Goal: Task Accomplishment & Management: Manage account settings

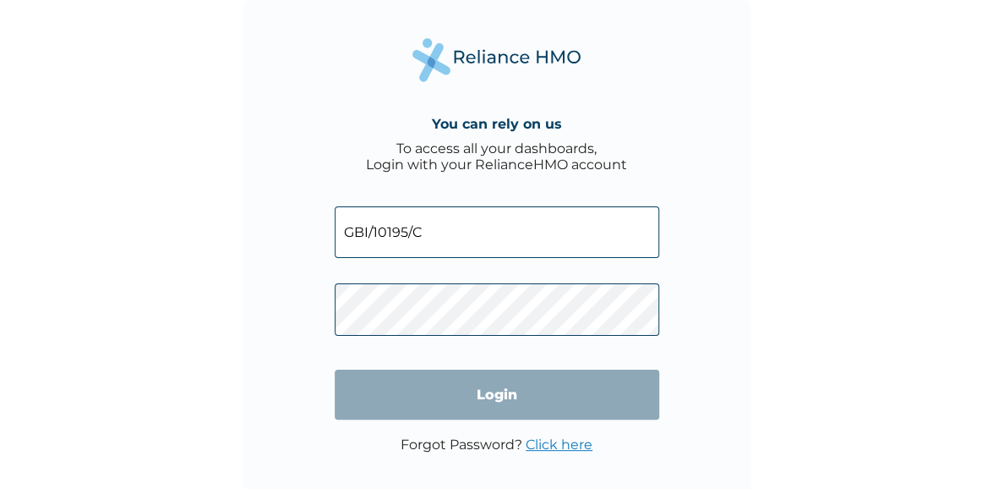
drag, startPoint x: 0, startPoint y: 0, endPoint x: 434, endPoint y: 231, distance: 491.3
click at [434, 231] on input "GBI/10195/C" at bounding box center [497, 232] width 325 height 52
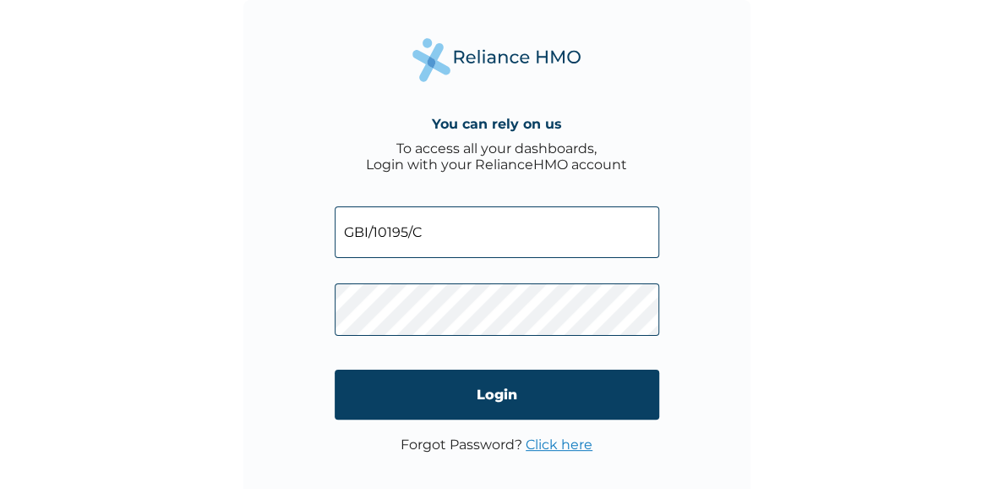
click at [434, 231] on input "GBI/10195/C" at bounding box center [497, 232] width 325 height 52
type input "GBI/10195/D"
click at [811, 312] on div "You can rely on us To access all your dashboards, Login with your RelianceHMO a…" at bounding box center [496, 244] width 993 height 489
click at [566, 450] on link "Click here" at bounding box center [559, 444] width 67 height 16
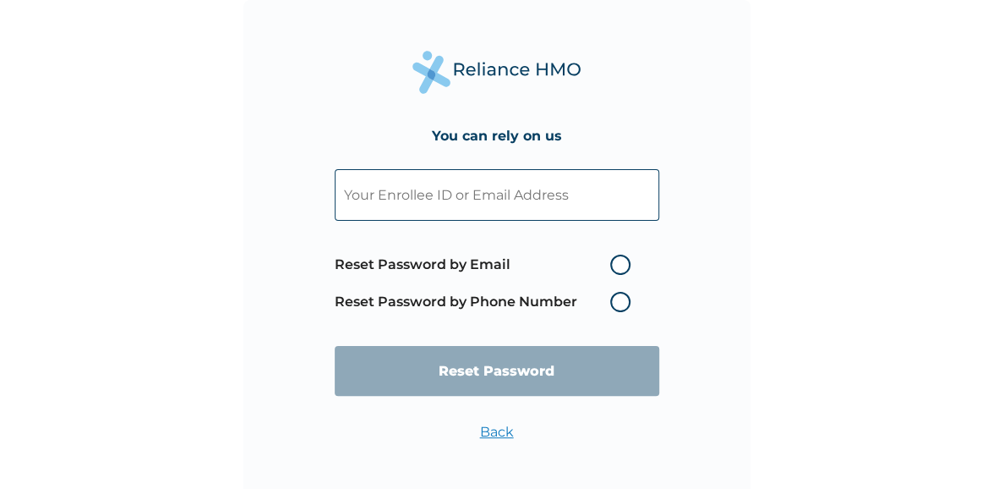
click at [558, 200] on input "text" at bounding box center [497, 195] width 325 height 52
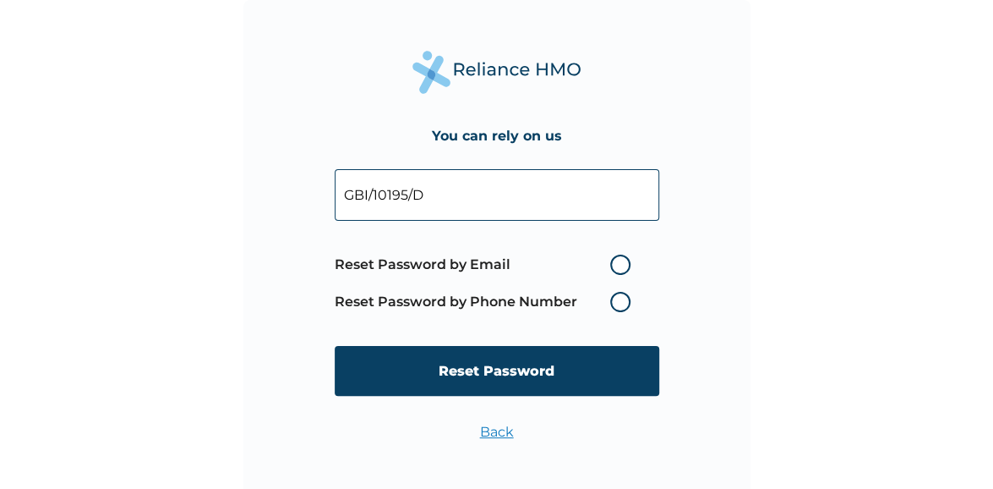
type input "GBI/10195/D"
click at [621, 266] on label "Reset Password by Email" at bounding box center [487, 264] width 304 height 20
click at [614, 266] on input "Reset Password by Email" at bounding box center [600, 264] width 27 height 27
radio input "true"
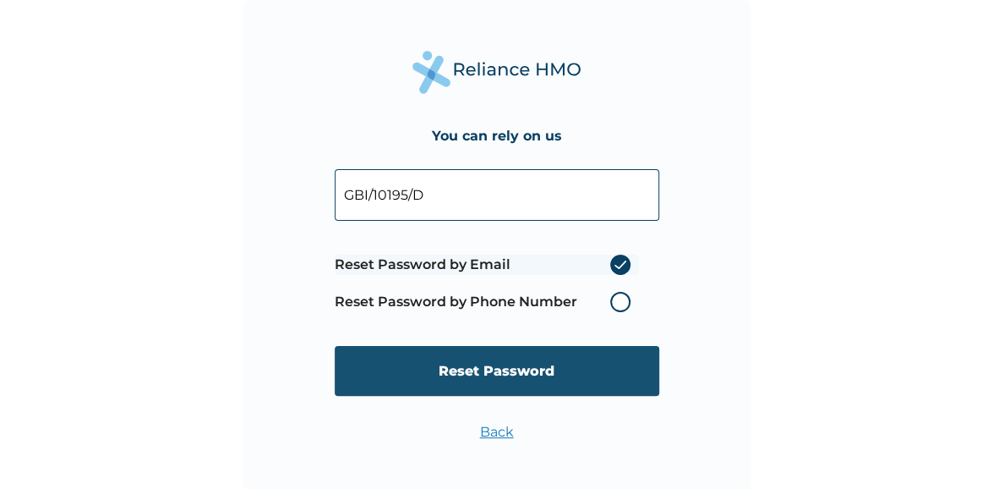
click at [519, 367] on input "Reset Password" at bounding box center [497, 371] width 325 height 50
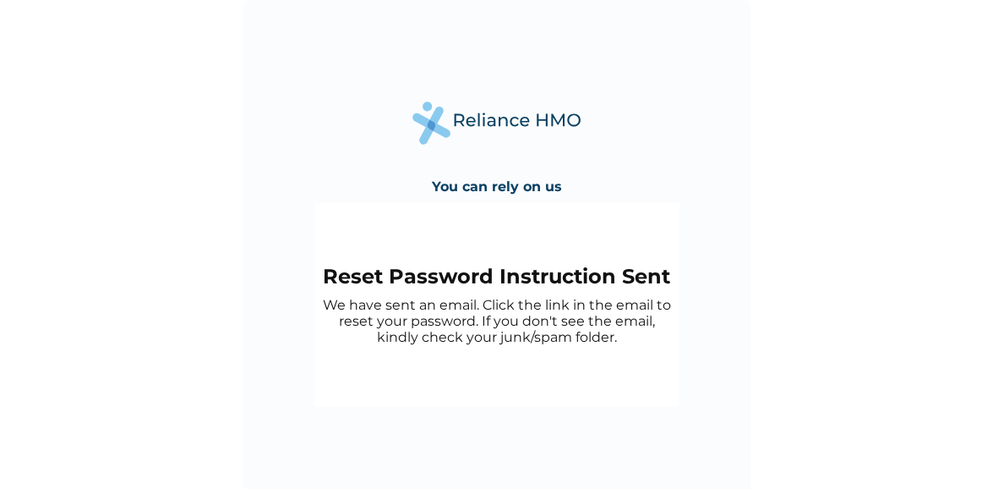
click at [759, 141] on div "You can rely on us Reset Password Instruction Sent We have sent an email. Click…" at bounding box center [496, 244] width 993 height 489
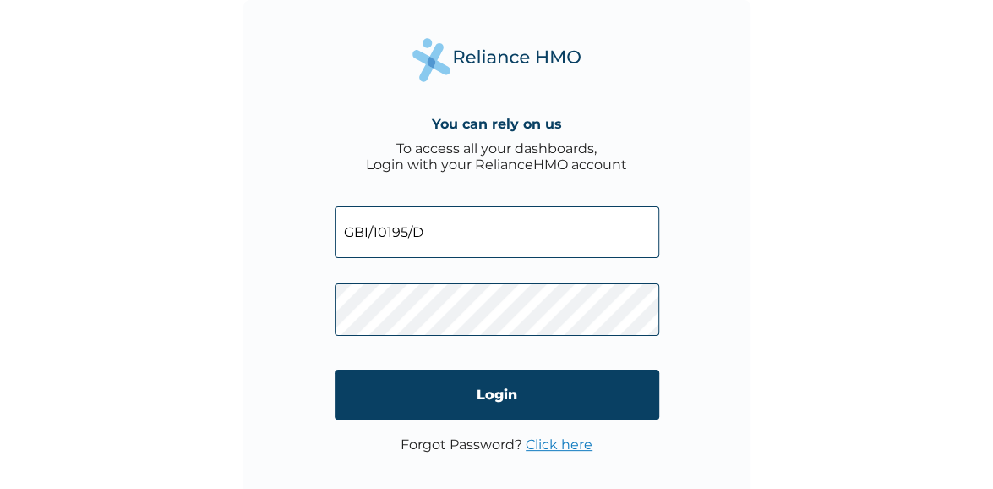
click at [553, 448] on link "Click here" at bounding box center [559, 444] width 67 height 16
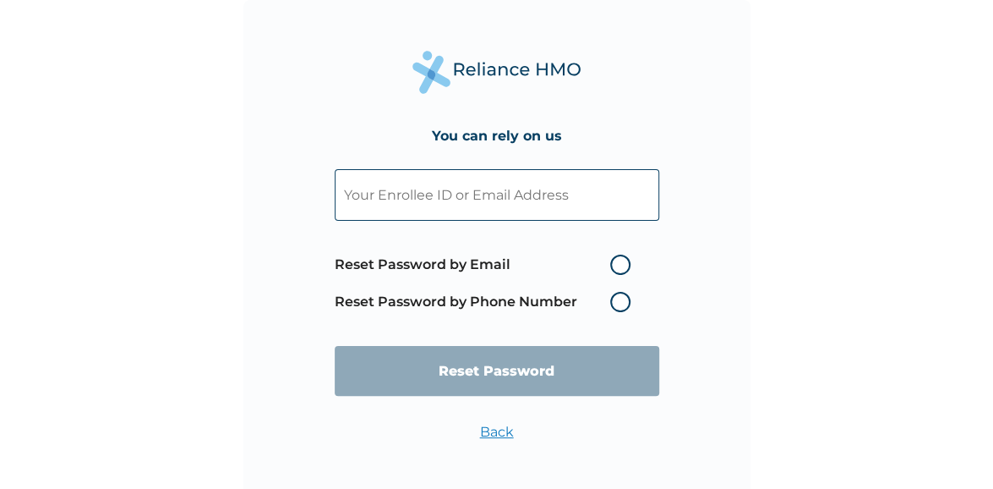
click at [509, 200] on input "text" at bounding box center [497, 195] width 325 height 52
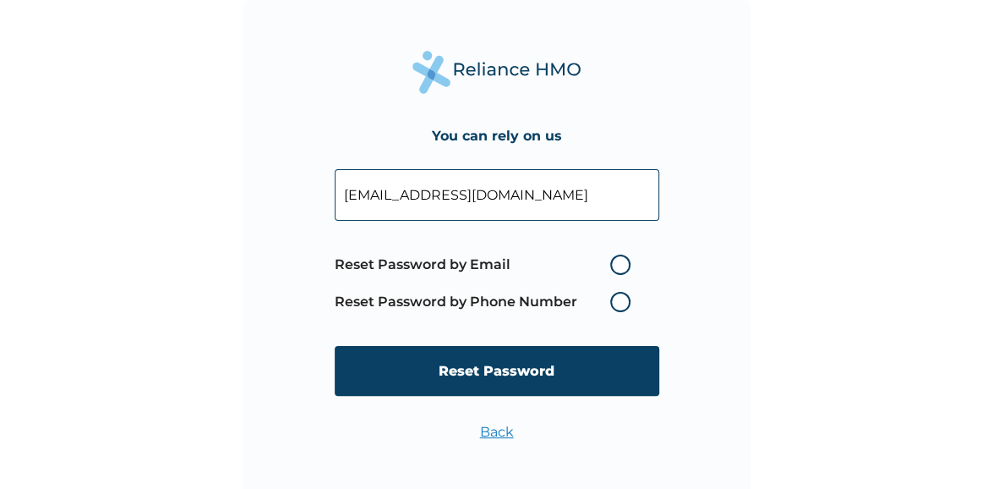
type input "[EMAIL_ADDRESS][DOMAIN_NAME]"
click at [626, 266] on label "Reset Password by Email" at bounding box center [487, 264] width 304 height 20
click at [614, 266] on input "Reset Password by Email" at bounding box center [600, 264] width 27 height 27
radio input "true"
drag, startPoint x: 636, startPoint y: 199, endPoint x: 311, endPoint y: 200, distance: 324.6
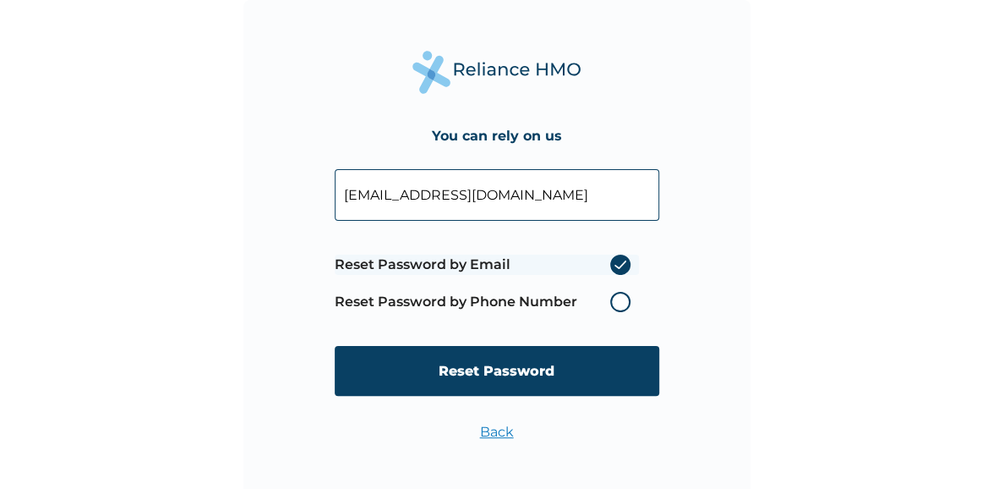
click at [311, 200] on div "You can rely on us [EMAIL_ADDRESS][DOMAIN_NAME] Reset Password by Email Reset P…" at bounding box center [496, 253] width 507 height 507
click at [494, 199] on input "text" at bounding box center [497, 195] width 325 height 52
type input "GBI/10195/D"
click at [618, 303] on label "Reset Password by Phone Number" at bounding box center [487, 302] width 304 height 20
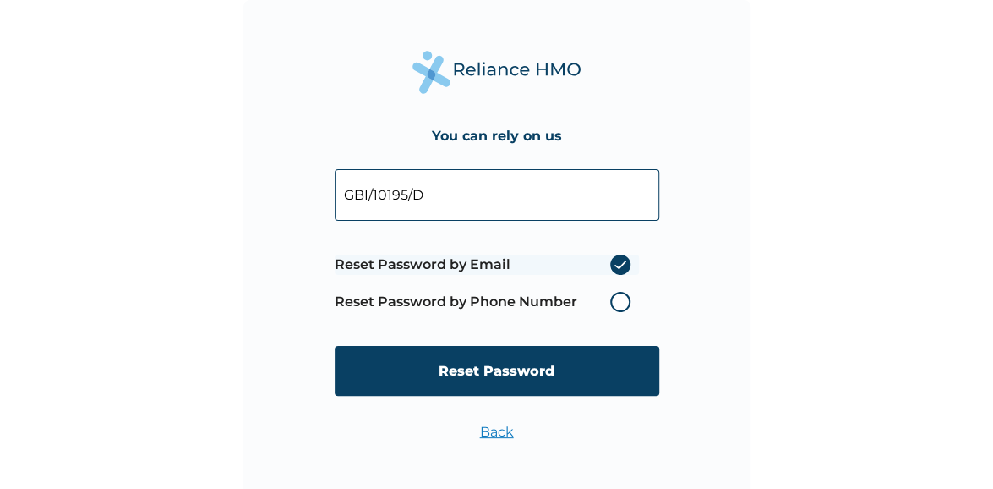
click at [618, 303] on label "Reset Password by Phone Number" at bounding box center [487, 302] width 304 height 20
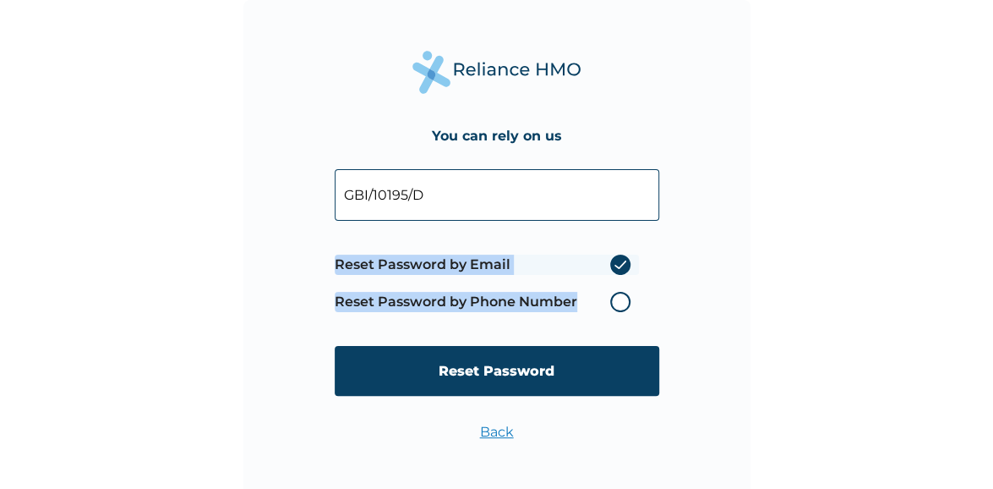
click at [618, 303] on label "Reset Password by Phone Number" at bounding box center [487, 302] width 304 height 20
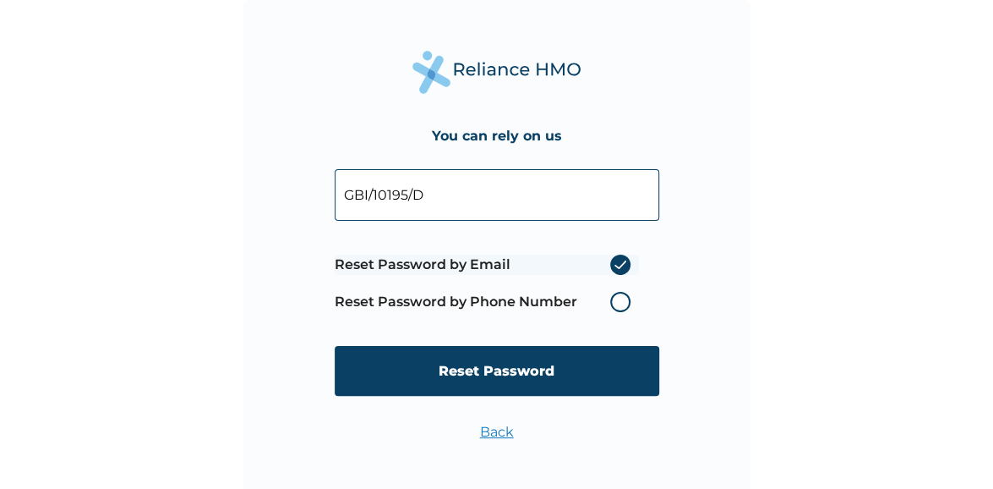
click at [625, 261] on label "Reset Password by Email" at bounding box center [487, 264] width 304 height 20
click at [614, 261] on input "Reset Password by Email" at bounding box center [600, 264] width 27 height 27
click at [506, 194] on input "GBI/10195/D" at bounding box center [497, 195] width 325 height 52
click at [619, 302] on label "Reset Password by Phone Number" at bounding box center [487, 302] width 304 height 20
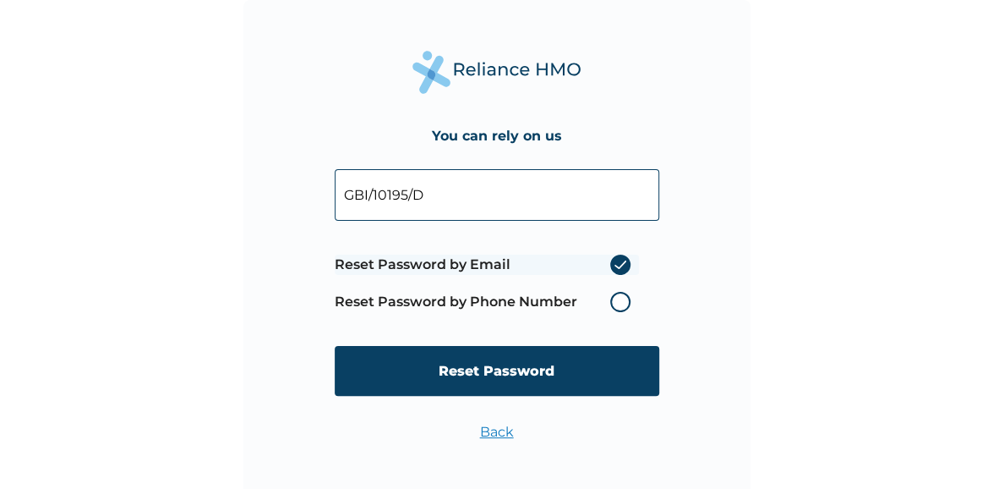
click at [619, 302] on label "Reset Password by Phone Number" at bounding box center [487, 302] width 304 height 20
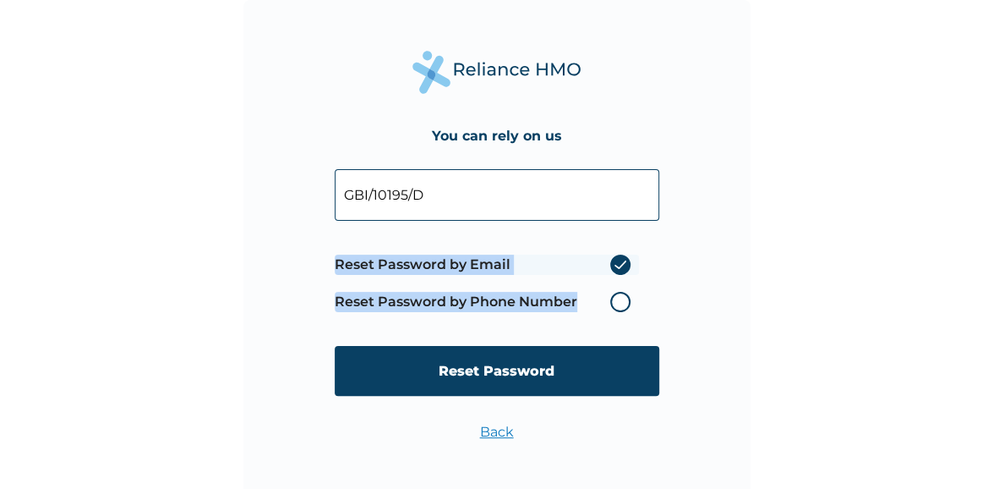
click at [619, 302] on label "Reset Password by Phone Number" at bounding box center [487, 302] width 304 height 20
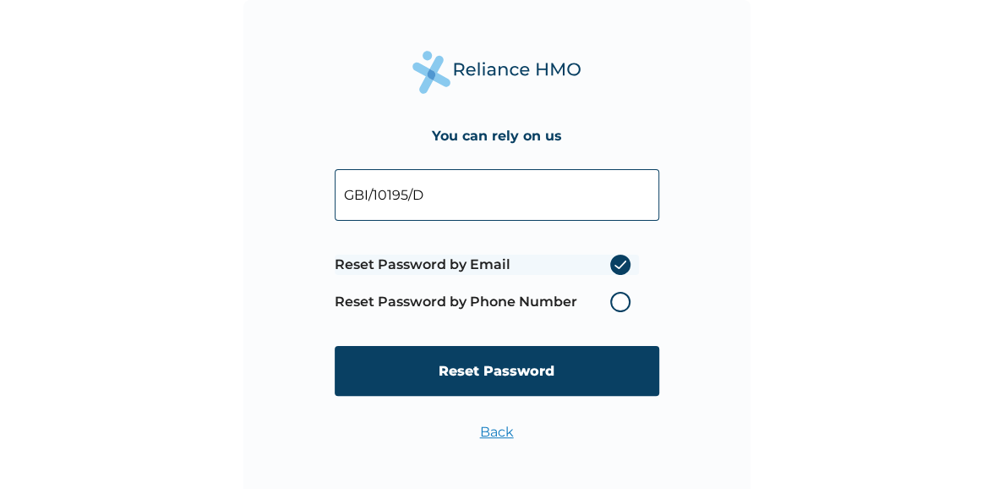
click at [619, 302] on label "Reset Password by Phone Number" at bounding box center [487, 302] width 304 height 20
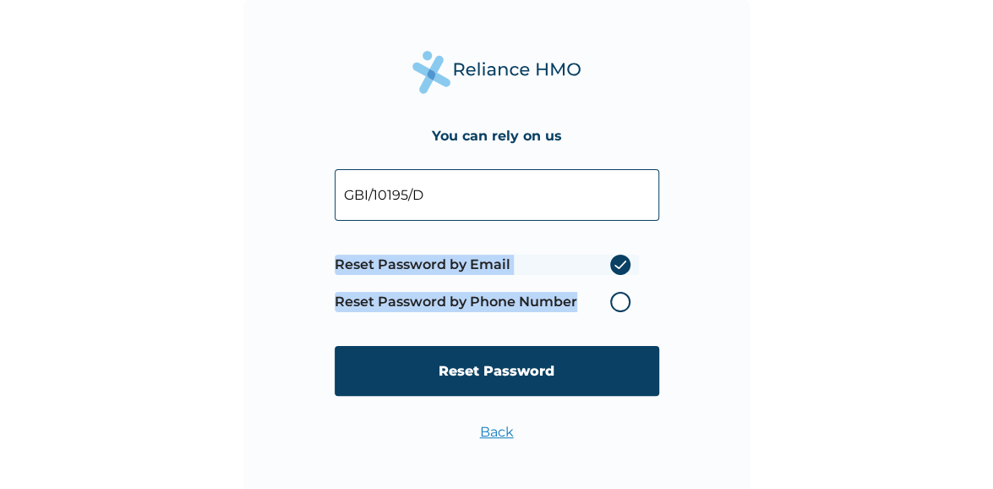
click at [619, 302] on label "Reset Password by Phone Number" at bounding box center [487, 302] width 304 height 20
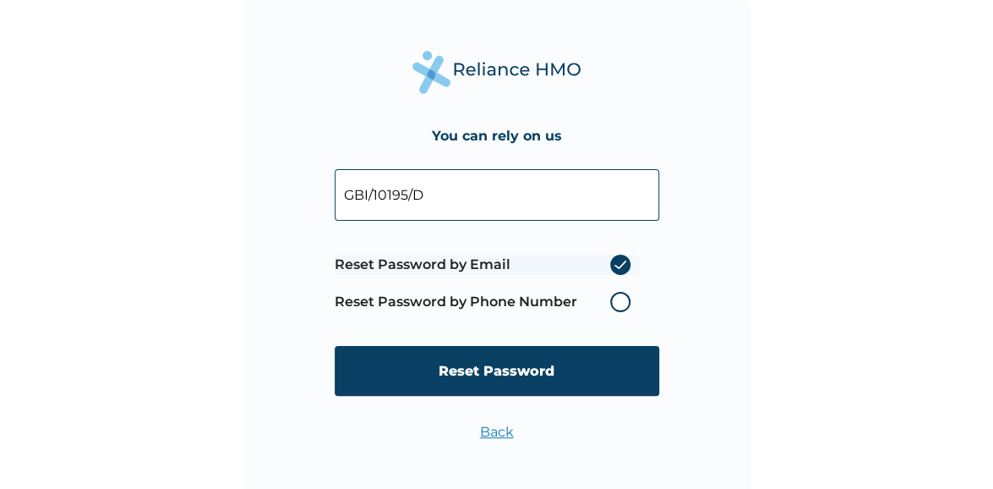
click at [494, 307] on label "Reset Password by Phone Number" at bounding box center [487, 302] width 304 height 20
click at [492, 431] on link "Back" at bounding box center [497, 432] width 34 height 16
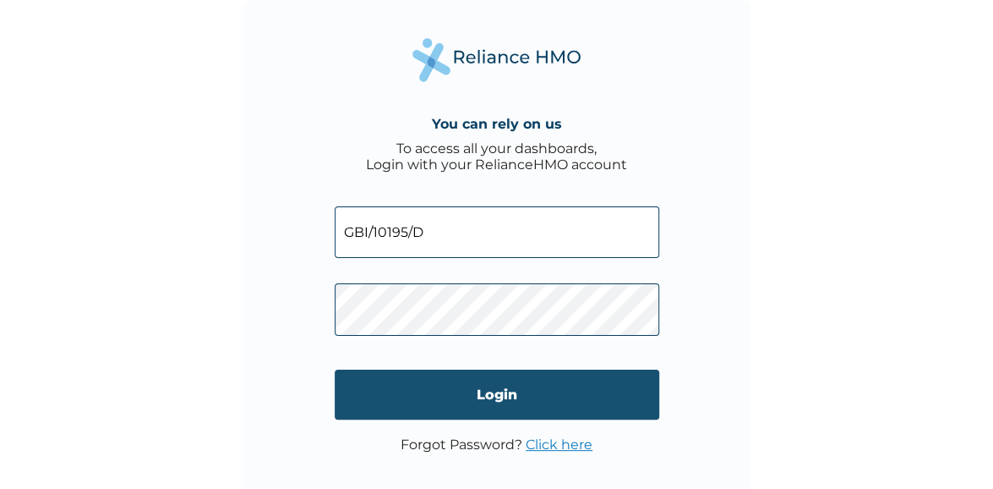
click at [632, 374] on input "Login" at bounding box center [497, 394] width 325 height 50
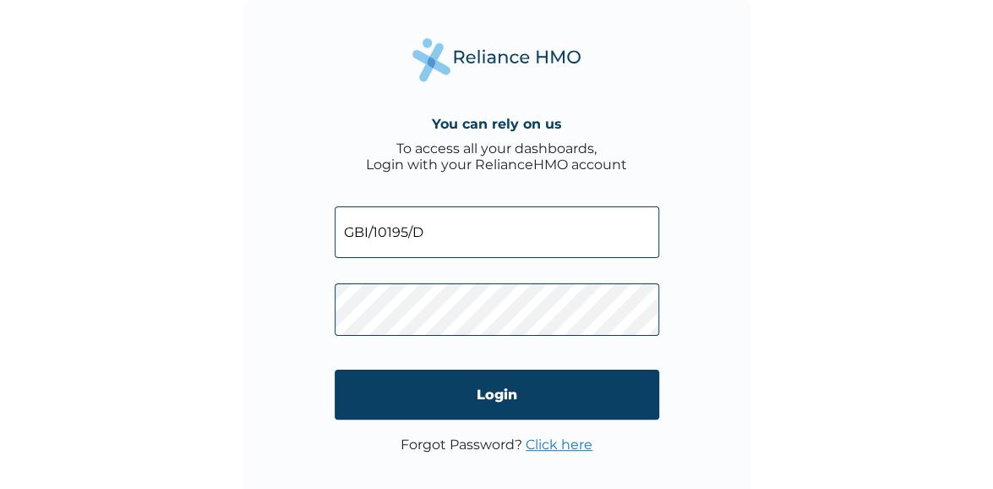
click at [551, 450] on link "Click here" at bounding box center [559, 444] width 67 height 16
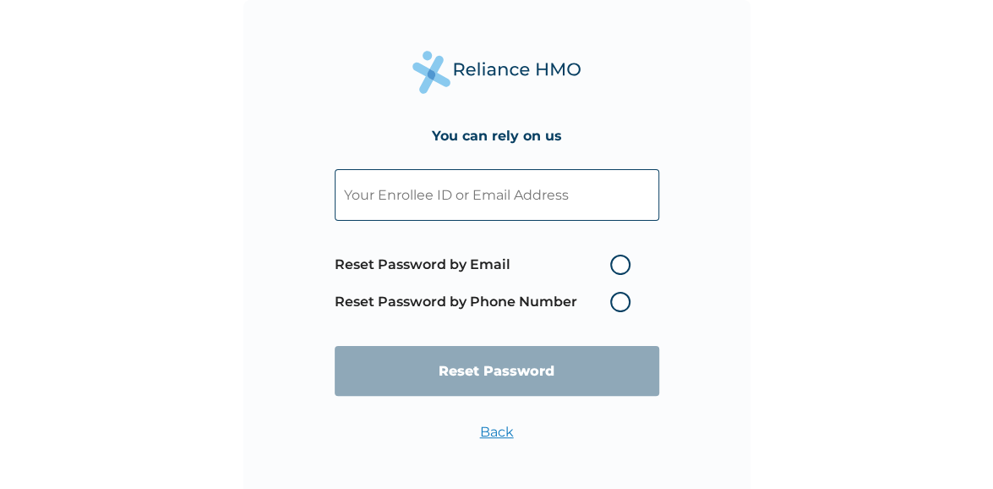
click at [508, 199] on input "text" at bounding box center [497, 195] width 325 height 52
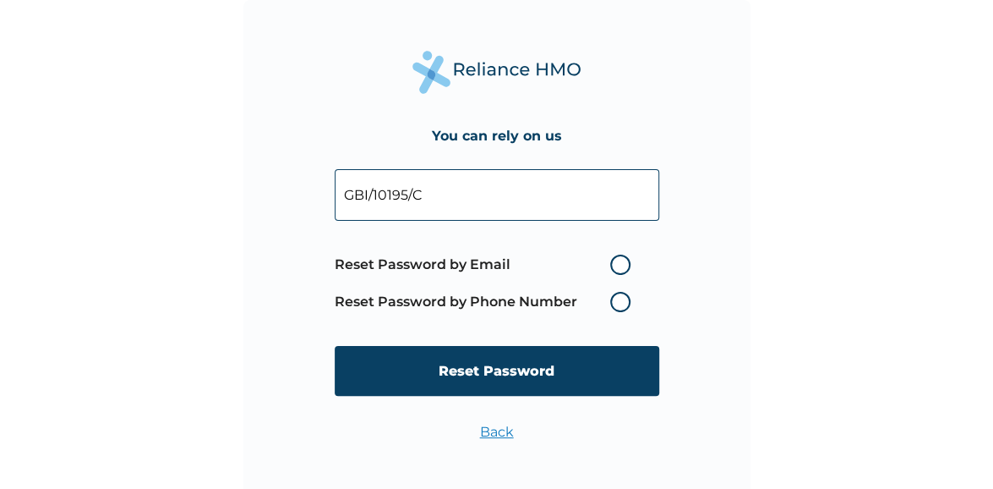
click at [443, 185] on input "GBI/10195/C" at bounding box center [497, 195] width 325 height 52
type input "GBI/10195/D"
click at [617, 302] on label "Reset Password by Phone Number" at bounding box center [487, 302] width 304 height 20
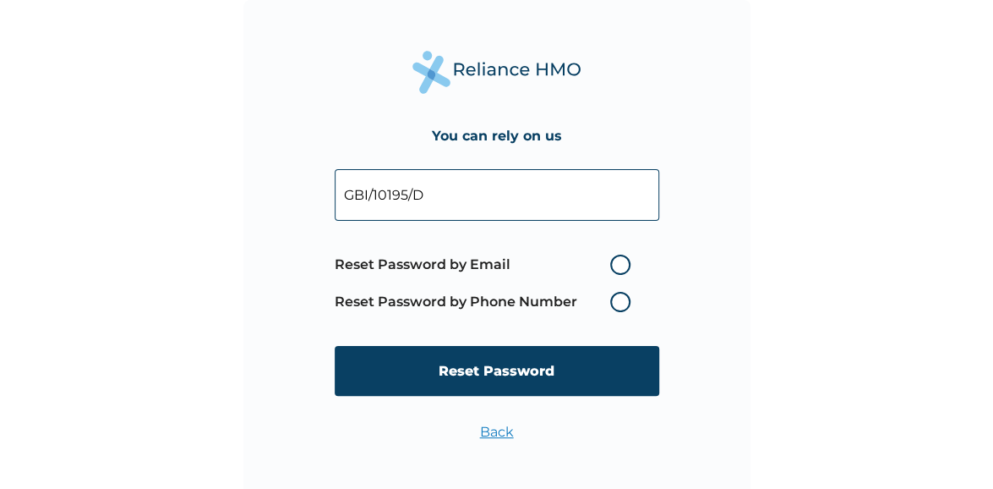
click at [617, 302] on label "Reset Password by Phone Number" at bounding box center [487, 302] width 304 height 20
click at [622, 303] on label "Reset Password by Phone Number" at bounding box center [487, 302] width 304 height 20
click at [451, 305] on label "Reset Password by Phone Number" at bounding box center [487, 302] width 304 height 20
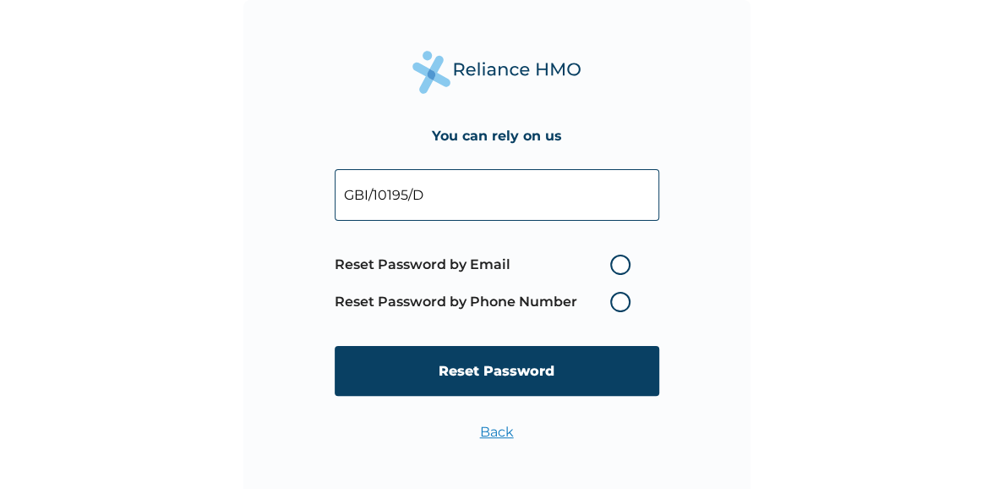
click at [465, 298] on label "Reset Password by Phone Number" at bounding box center [487, 302] width 304 height 20
click at [619, 310] on label "Reset Password by Phone Number" at bounding box center [487, 302] width 304 height 20
click at [620, 269] on label "Reset Password by Email" at bounding box center [487, 264] width 304 height 20
click at [614, 269] on input "Reset Password by Email" at bounding box center [600, 264] width 27 height 27
radio input "true"
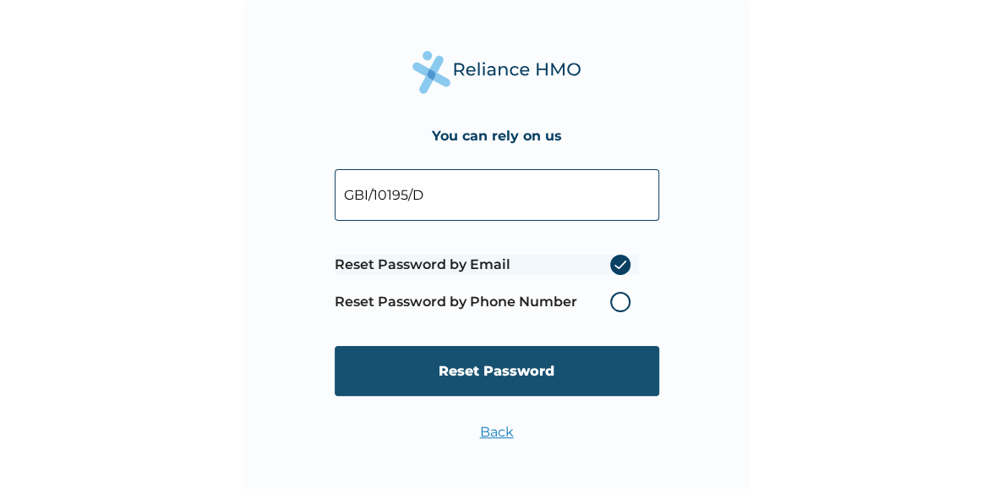
click at [516, 378] on input "Reset Password" at bounding box center [497, 371] width 325 height 50
